Goal: Task Accomplishment & Management: Manage account settings

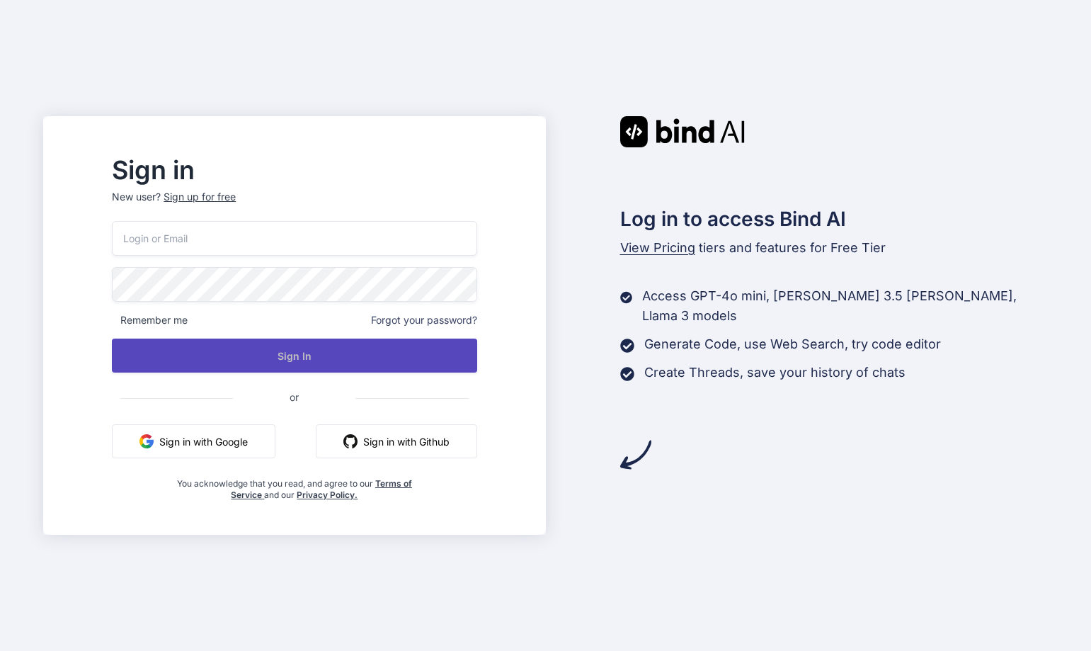
type input "[EMAIL_ADDRESS][DOMAIN_NAME]"
click at [367, 348] on button "Sign In" at bounding box center [294, 356] width 365 height 34
click at [317, 354] on button "Sign In" at bounding box center [294, 356] width 365 height 34
